Goal: Transaction & Acquisition: Purchase product/service

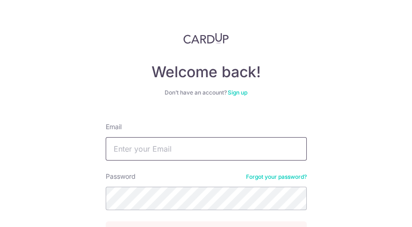
click at [184, 145] on input "Email" at bounding box center [206, 148] width 201 height 23
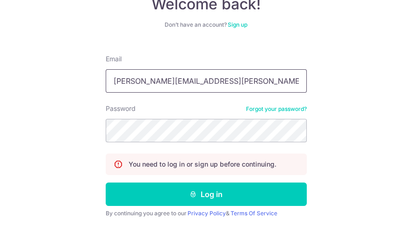
scroll to position [77, 0]
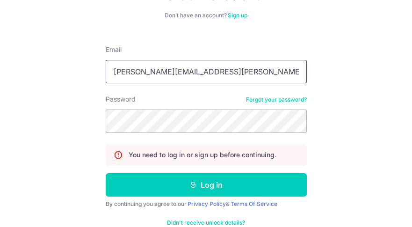
type input "[PERSON_NAME][EMAIL_ADDRESS][PERSON_NAME][DOMAIN_NAME]"
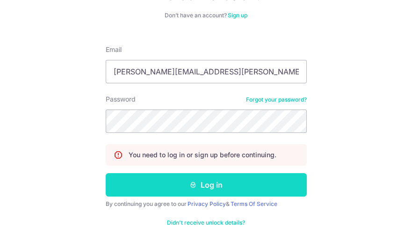
click at [204, 184] on button "Log in" at bounding box center [206, 184] width 201 height 23
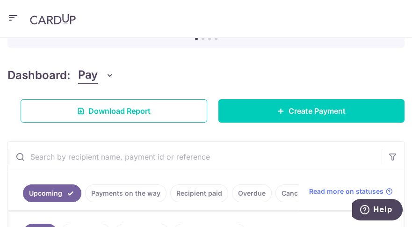
scroll to position [74, 0]
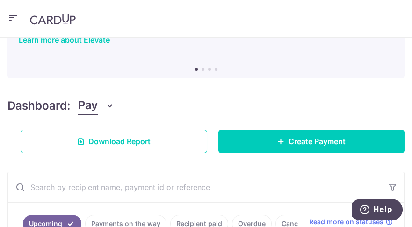
click at [14, 16] on icon "button" at bounding box center [12, 18] width 11 height 12
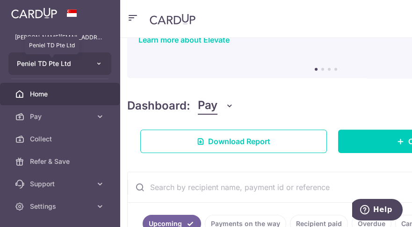
click at [50, 67] on span "Peniel TD Pte Ltd" at bounding box center [51, 63] width 69 height 9
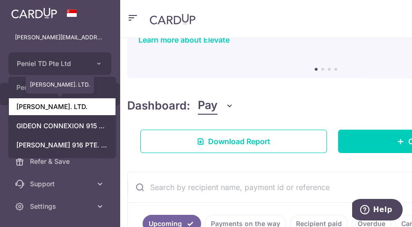
click at [67, 106] on link "GIDEON T.D. PTE. LTD." at bounding box center [62, 106] width 107 height 17
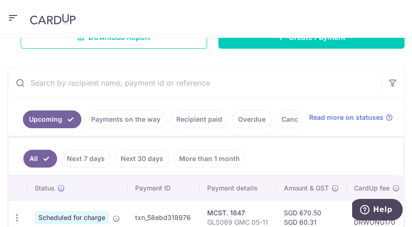
scroll to position [158, 0]
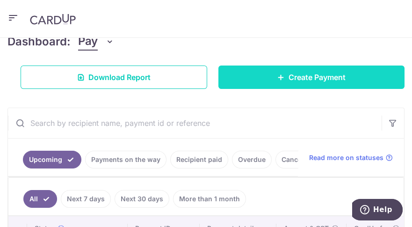
click at [300, 79] on span "Create Payment" at bounding box center [316, 77] width 57 height 11
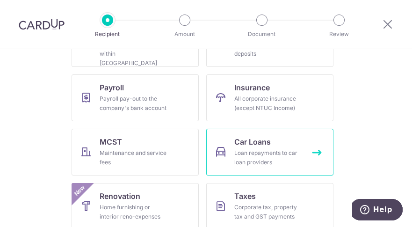
scroll to position [135, 0]
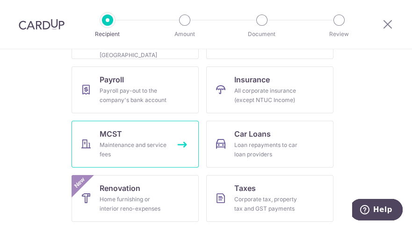
click at [128, 137] on link "MCST Maintenance and service fees" at bounding box center [135, 144] width 127 height 47
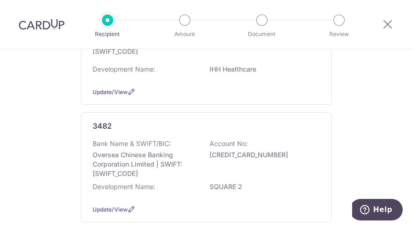
scroll to position [160, 0]
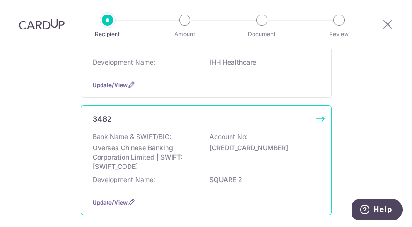
click at [161, 143] on p "Oversea Chinese Banking Corporation Limited | SWIFT: OCBCSGSGXXX" at bounding box center [145, 157] width 105 height 28
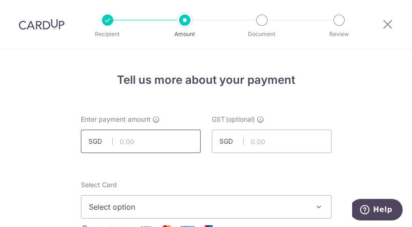
click at [173, 144] on input "text" at bounding box center [141, 141] width 120 height 23
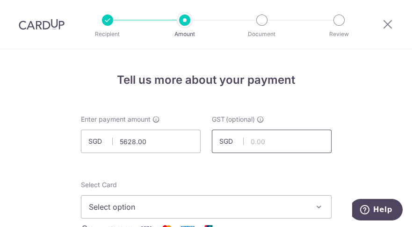
type input "5,628.00"
click at [263, 143] on input "text" at bounding box center [272, 141] width 120 height 23
type input "506.52"
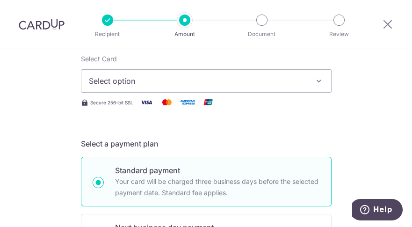
scroll to position [88, 0]
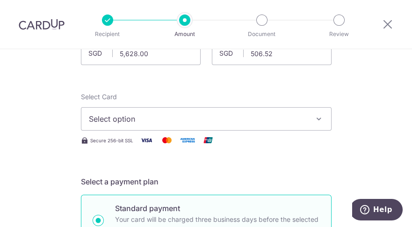
click at [308, 120] on button "Select option" at bounding box center [206, 118] width 251 height 23
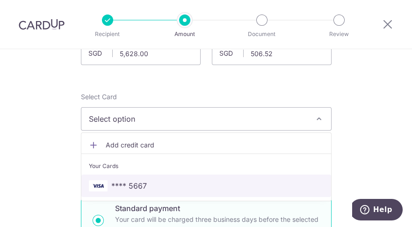
click at [136, 182] on span "**** 5667" at bounding box center [129, 185] width 36 height 11
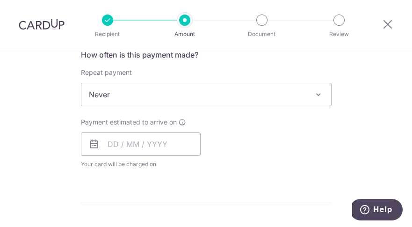
scroll to position [368, 0]
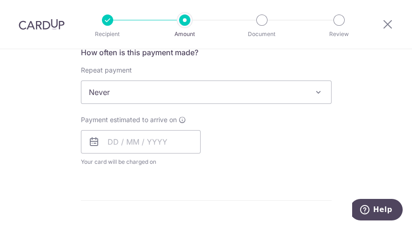
click at [306, 93] on span "Never" at bounding box center [206, 92] width 250 height 22
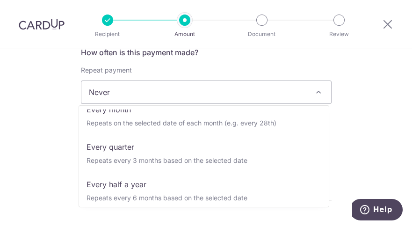
scroll to position [88, 0]
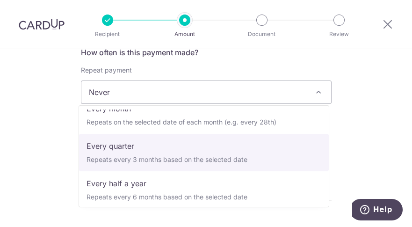
select select "4"
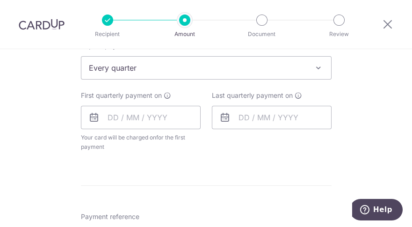
scroll to position [404, 0]
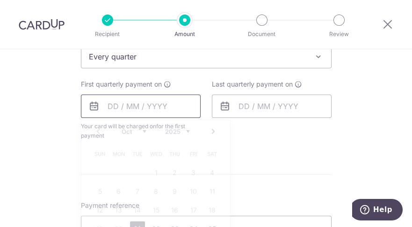
click at [105, 104] on input "text" at bounding box center [141, 105] width 120 height 23
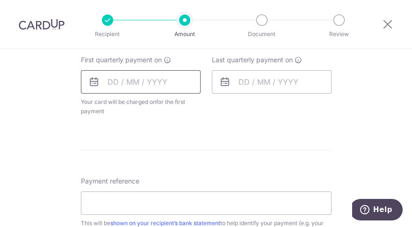
click at [103, 81] on input "text" at bounding box center [141, 81] width 120 height 23
click at [91, 84] on icon at bounding box center [93, 81] width 11 height 11
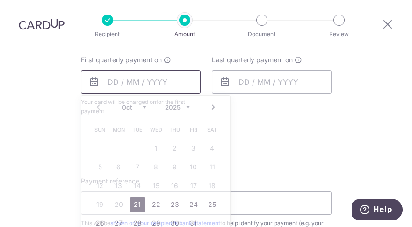
click at [105, 82] on input "text" at bounding box center [141, 81] width 120 height 23
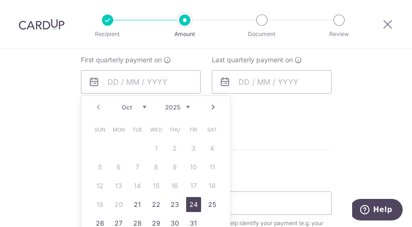
click at [191, 204] on link "24" at bounding box center [193, 204] width 15 height 15
type input "24/10/2025"
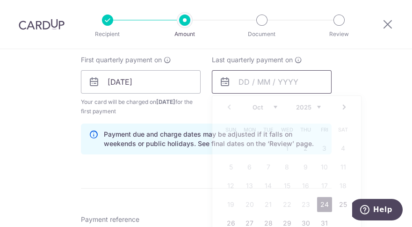
click at [237, 80] on input "text" at bounding box center [272, 81] width 120 height 23
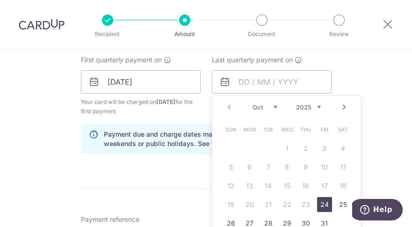
click at [344, 109] on link "Next" at bounding box center [344, 106] width 11 height 11
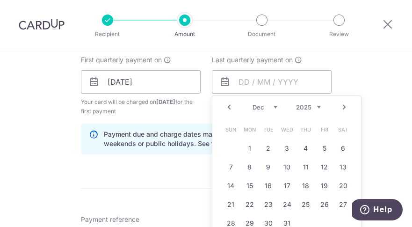
click at [344, 109] on link "Next" at bounding box center [344, 106] width 11 height 11
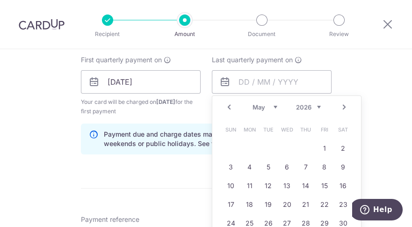
click at [344, 109] on link "Next" at bounding box center [344, 106] width 11 height 11
click at [319, 203] on link "24" at bounding box center [324, 204] width 15 height 15
type input "24/07/2026"
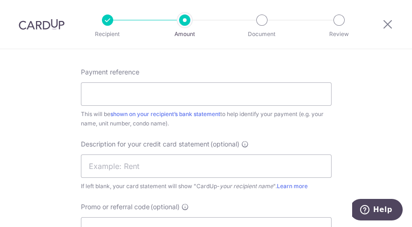
scroll to position [581, 0]
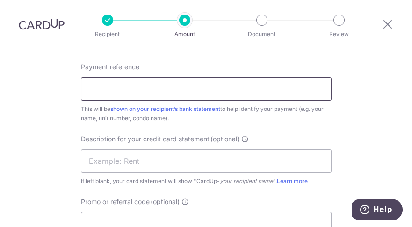
click at [159, 88] on input "Payment reference" at bounding box center [206, 88] width 251 height 23
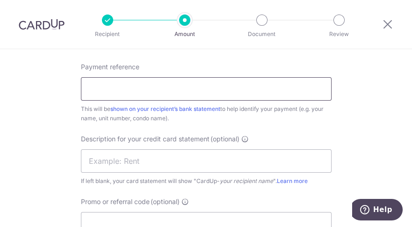
click at [128, 85] on input "Payment reference" at bounding box center [206, 88] width 251 height 23
click at [99, 88] on input "Payment reference" at bounding box center [206, 88] width 251 height 23
type input "SQE006/202510"
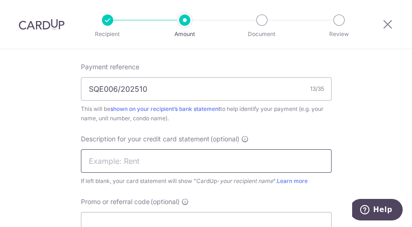
click at [100, 165] on input "text" at bounding box center [206, 160] width 251 height 23
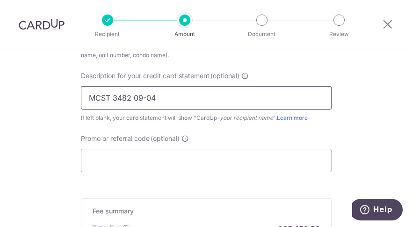
scroll to position [675, 0]
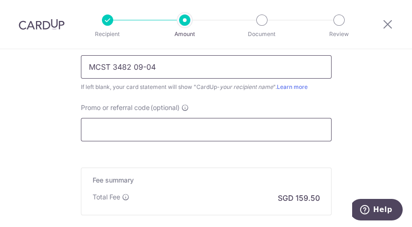
type input "MCST 3482 09-04"
click at [144, 123] on input "Promo or referral code (optional)" at bounding box center [206, 129] width 251 height 23
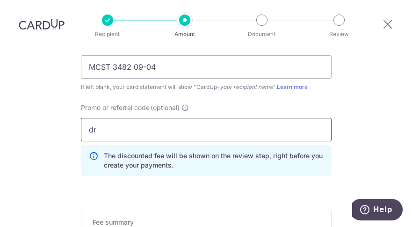
type input "d"
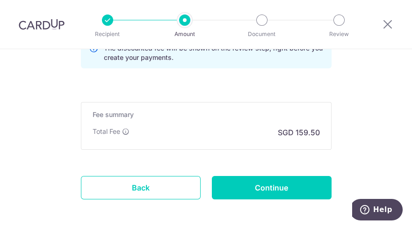
scroll to position [808, 0]
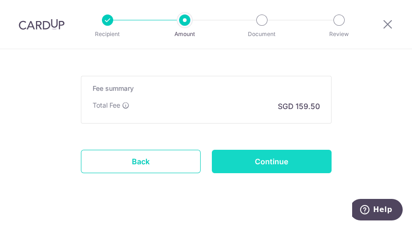
type input "DRWONG170"
click at [279, 158] on input "Continue" at bounding box center [272, 161] width 120 height 23
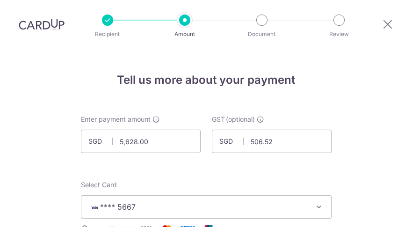
scroll to position [588, 0]
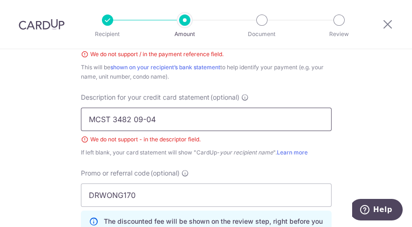
click at [144, 119] on input "MCST 3482 09-04" at bounding box center [206, 119] width 251 height 23
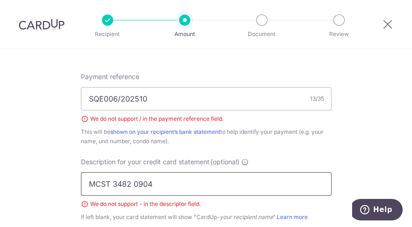
scroll to position [515, 0]
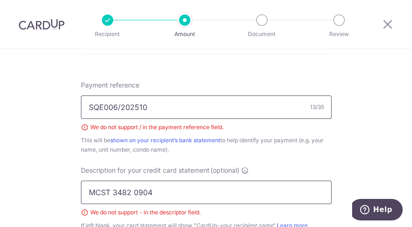
type input "MCST 3482 0904"
click at [118, 108] on input "SQE006/202510" at bounding box center [206, 106] width 251 height 23
type input "SQE006-202510"
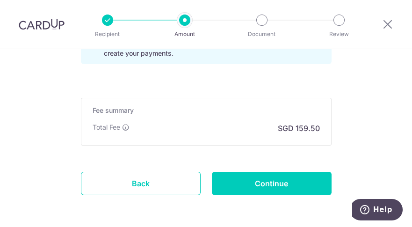
scroll to position [769, 0]
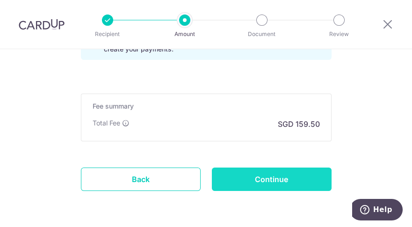
click at [289, 179] on input "Continue" at bounding box center [272, 178] width 120 height 23
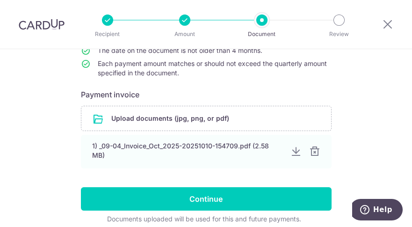
scroll to position [152, 0]
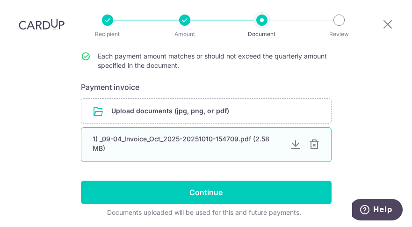
click at [294, 145] on div at bounding box center [295, 144] width 11 height 11
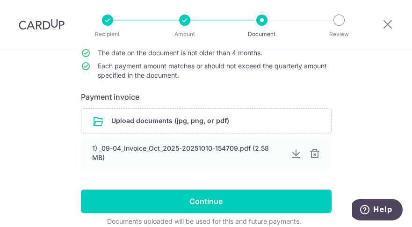
scroll to position [185, 0]
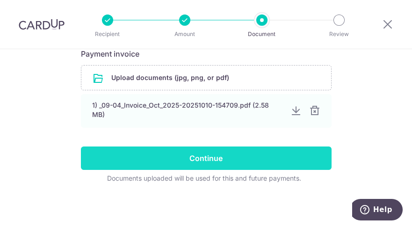
click at [213, 158] on input "Continue" at bounding box center [206, 157] width 251 height 23
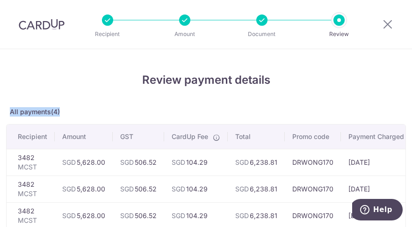
drag, startPoint x: 411, startPoint y: 68, endPoint x: 413, endPoint y: 96, distance: 28.6
click at [411, 96] on html "Recipient Amount Document Review Review payment details All payments(4) Recipie…" at bounding box center [206, 113] width 412 height 227
click at [298, 59] on div "Review payment details All payments(4) Recipient Amount GST CardUp Fee Total Pr…" at bounding box center [206, 222] width 412 height 347
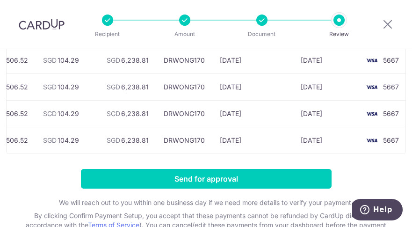
scroll to position [0, 136]
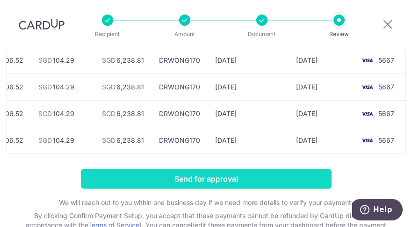
click at [183, 182] on input "Send for approval" at bounding box center [206, 179] width 251 height 20
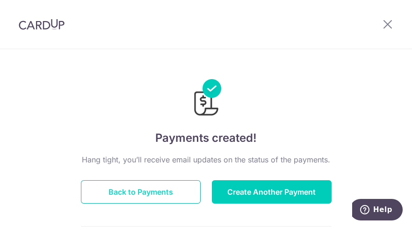
click at [154, 189] on button "Back to Payments" at bounding box center [141, 191] width 120 height 23
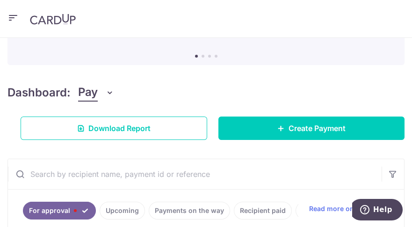
scroll to position [72, 0]
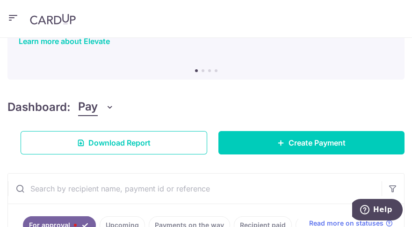
click at [10, 15] on icon "button" at bounding box center [12, 18] width 11 height 12
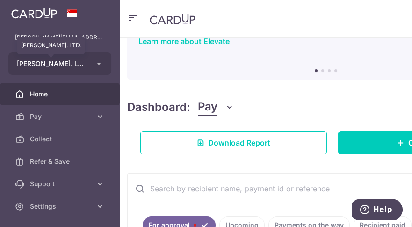
click at [55, 61] on span "GIDEON T.D. PTE. LTD." at bounding box center [51, 63] width 69 height 9
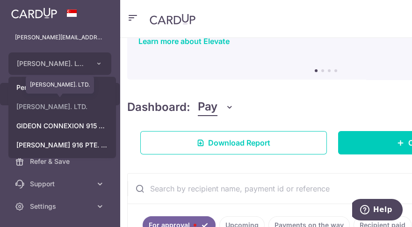
click at [63, 107] on link "GIDEON T.D. PTE. LTD." at bounding box center [62, 106] width 107 height 17
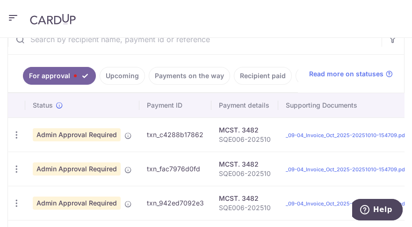
scroll to position [224, 0]
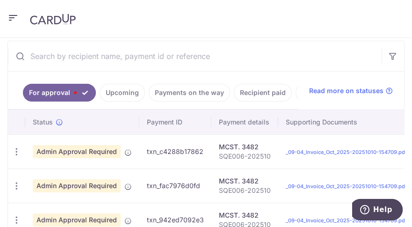
click at [109, 91] on link "Upcoming" at bounding box center [122, 93] width 45 height 18
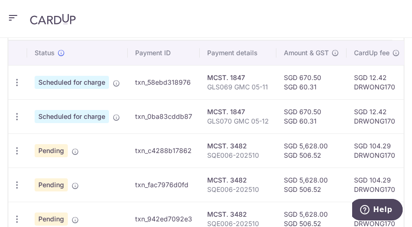
scroll to position [432, 0]
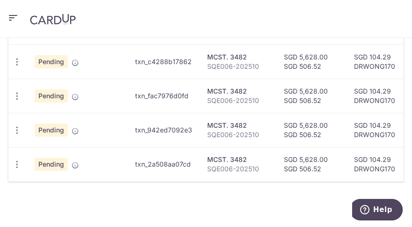
drag, startPoint x: 411, startPoint y: 171, endPoint x: 45, endPoint y: 12, distance: 398.1
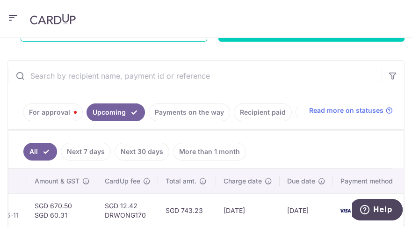
scroll to position [65, 0]
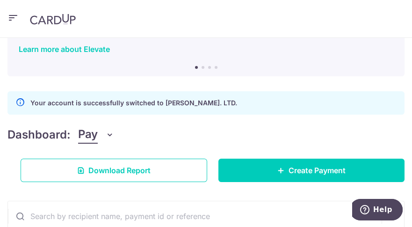
click at [14, 18] on icon "button" at bounding box center [12, 18] width 11 height 12
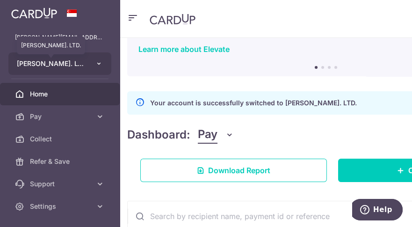
click at [58, 63] on span "GIDEON T.D. PTE. LTD." at bounding box center [51, 63] width 69 height 9
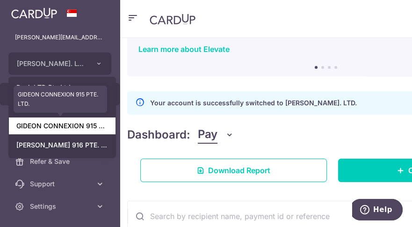
click at [61, 128] on link "GIDEON CONNEXION 915 PTE. LTD." at bounding box center [62, 125] width 107 height 17
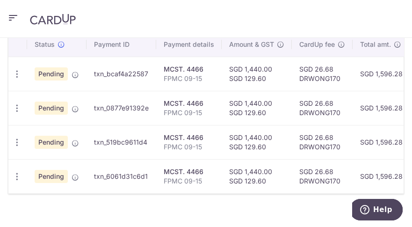
scroll to position [364, 0]
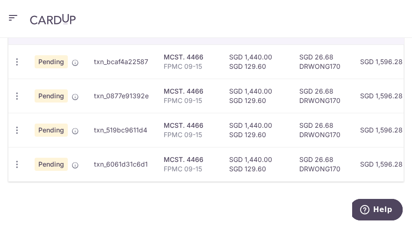
click at [250, 175] on td "SGD 1,440.00 SGD 129.60" at bounding box center [257, 164] width 70 height 34
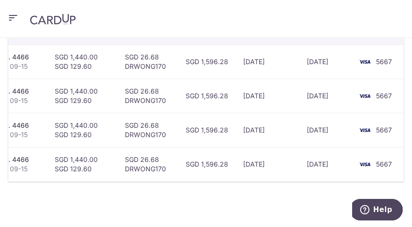
scroll to position [0, 187]
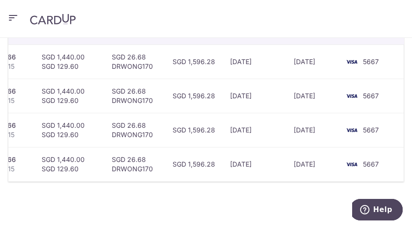
click at [12, 18] on icon "button" at bounding box center [12, 18] width 11 height 12
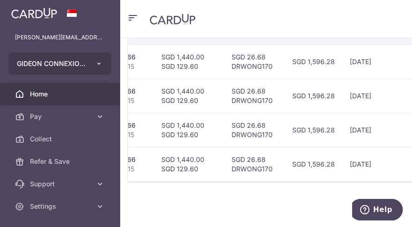
click at [42, 57] on button "GIDEON CONNEXION 915 PTE. LTD." at bounding box center [59, 63] width 103 height 22
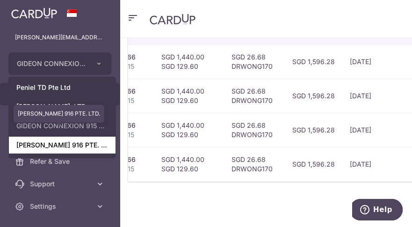
click at [67, 149] on link "GIDEON CONNEXION 916 PTE. LTD." at bounding box center [62, 145] width 107 height 17
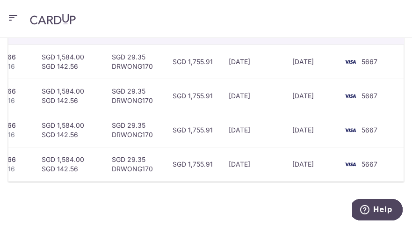
scroll to position [0, 191]
click at [14, 16] on icon "button" at bounding box center [12, 18] width 11 height 12
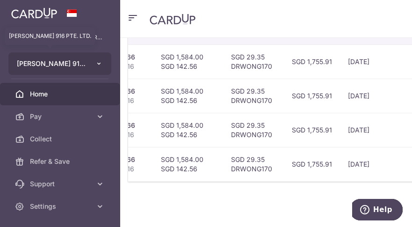
click at [65, 62] on span "GIDEON CONNEXION 916 PTE. LTD." at bounding box center [51, 63] width 69 height 9
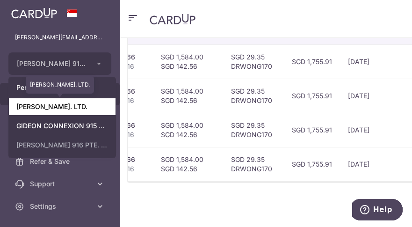
click at [65, 108] on link "GIDEON T.D. PTE. LTD." at bounding box center [62, 106] width 107 height 17
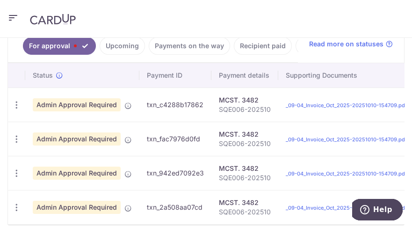
scroll to position [252, 0]
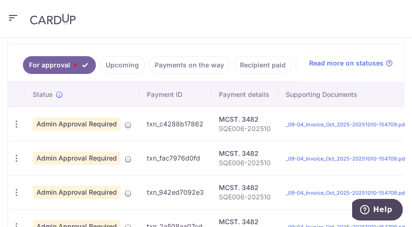
click at [130, 67] on link "Upcoming" at bounding box center [122, 65] width 45 height 18
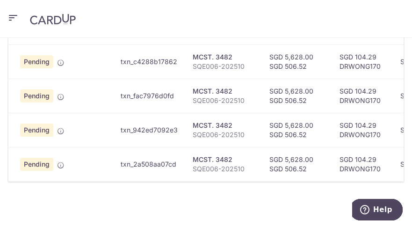
scroll to position [0, 0]
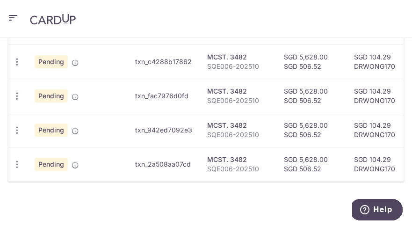
click at [9, 18] on icon "button" at bounding box center [12, 18] width 11 height 12
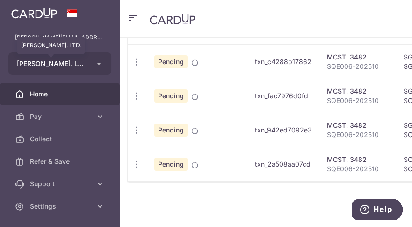
click at [52, 63] on span "GIDEON T.D. PTE. LTD." at bounding box center [51, 63] width 69 height 9
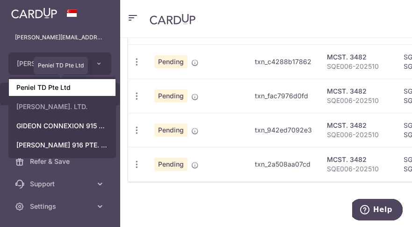
click at [60, 90] on link "Peniel TD Pte Ltd" at bounding box center [62, 87] width 107 height 17
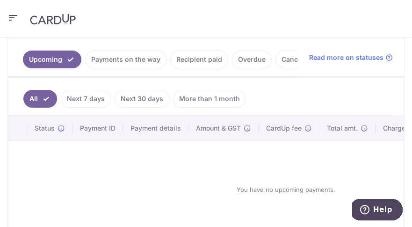
scroll to position [258, 0]
click at [123, 56] on link "Payments on the way" at bounding box center [125, 59] width 81 height 18
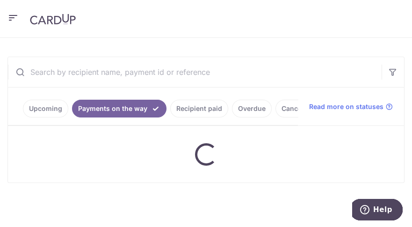
scroll to position [222, 0]
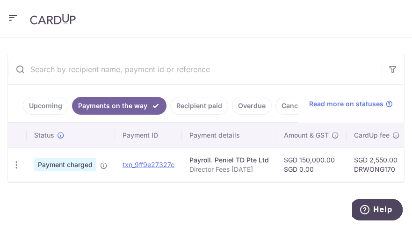
click at [7, 15] on icon "button" at bounding box center [12, 18] width 11 height 12
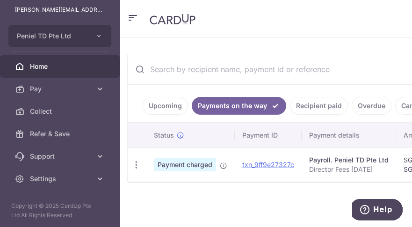
scroll to position [28, 0]
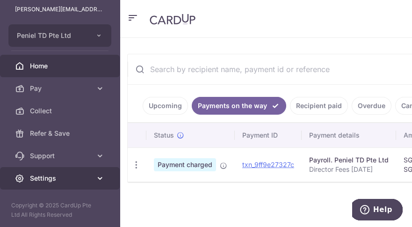
click at [88, 177] on link "Settings" at bounding box center [60, 178] width 120 height 22
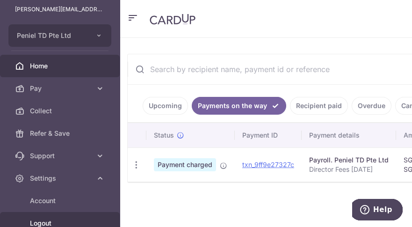
click at [66, 219] on span "Logout" at bounding box center [61, 222] width 62 height 9
